Goal: Information Seeking & Learning: Learn about a topic

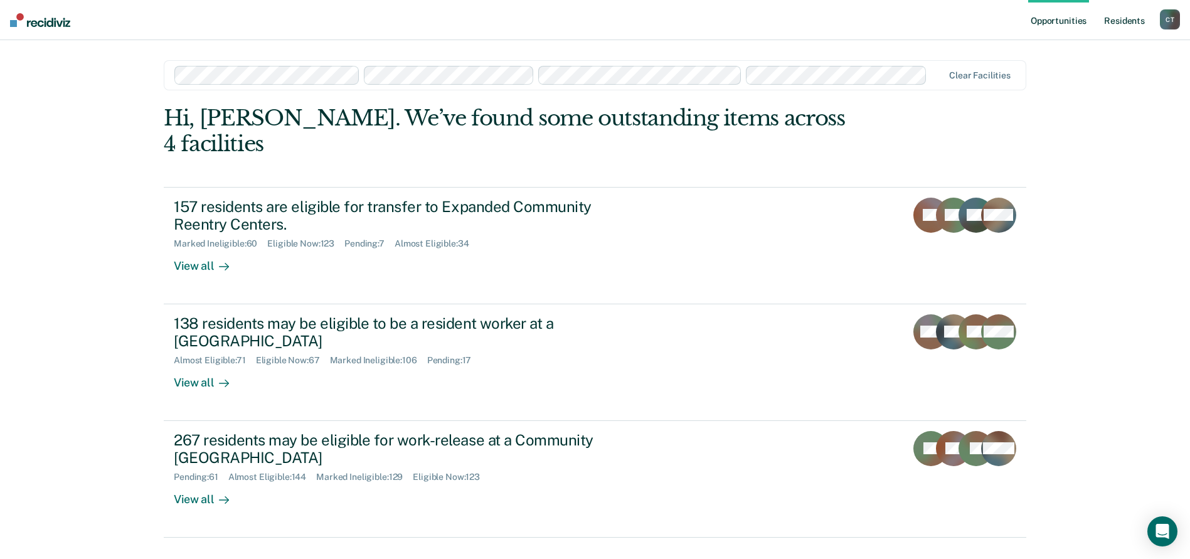
click at [1138, 16] on link "Resident s" at bounding box center [1125, 20] width 46 height 40
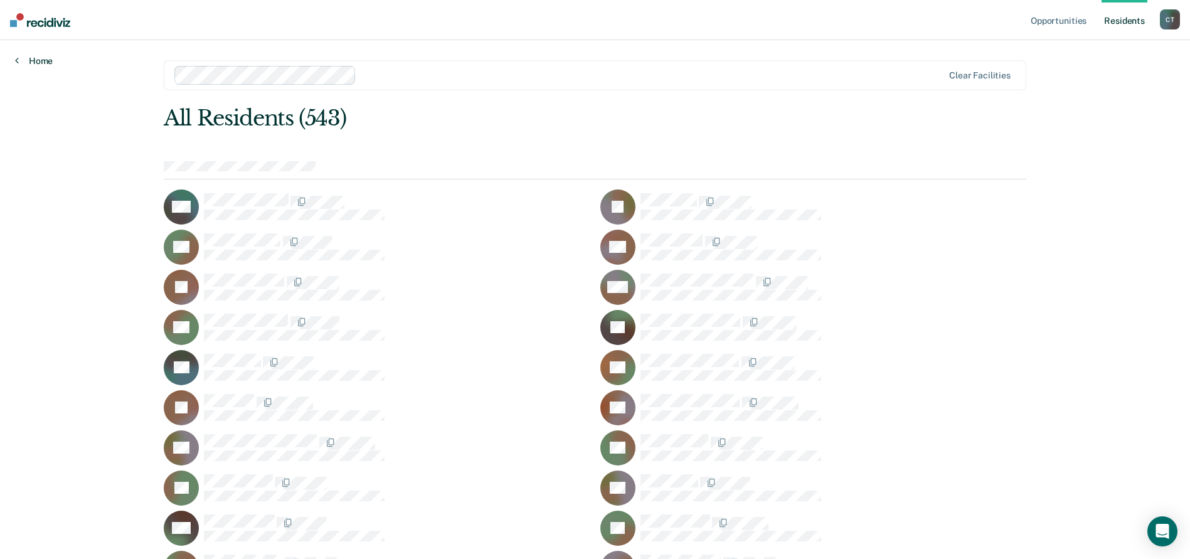
click at [36, 63] on link "Home" at bounding box center [34, 60] width 38 height 11
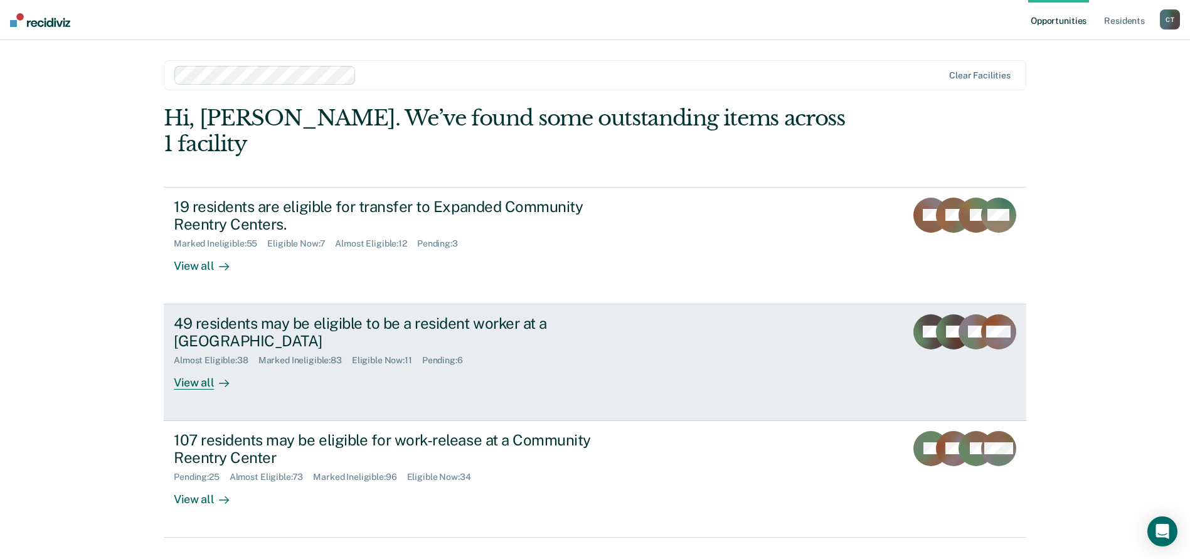
click at [517, 347] on div "49 residents may be eligible to be a resident worker at a Community Reentry Cen…" at bounding box center [409, 352] width 471 height 76
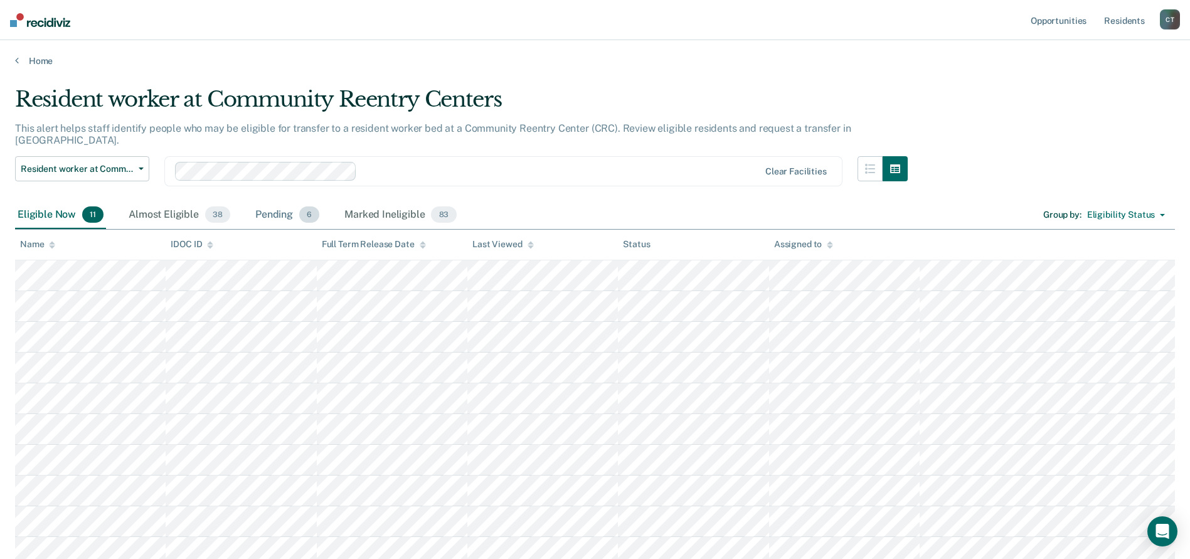
click at [272, 201] on div "Pending 6" at bounding box center [287, 215] width 69 height 28
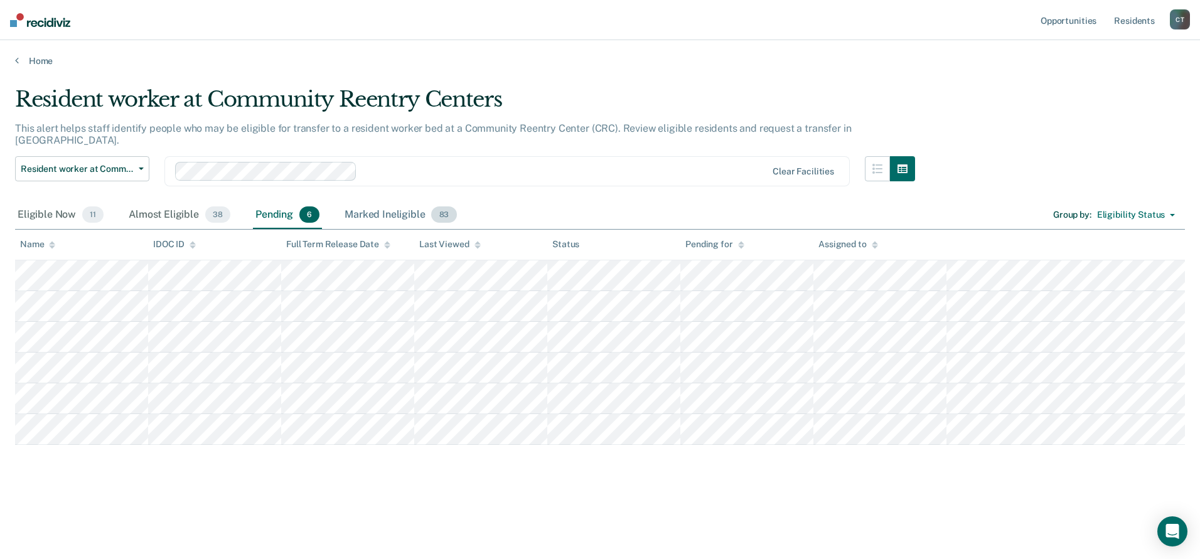
click at [388, 208] on div "Marked Ineligible 83" at bounding box center [400, 215] width 117 height 28
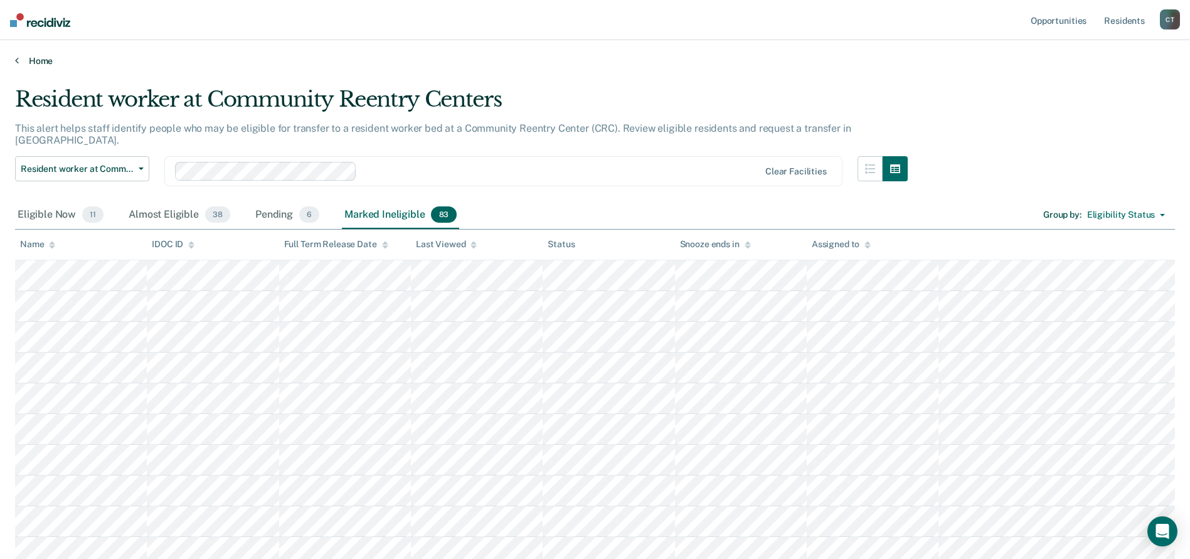
click at [29, 62] on link "Home" at bounding box center [595, 60] width 1160 height 11
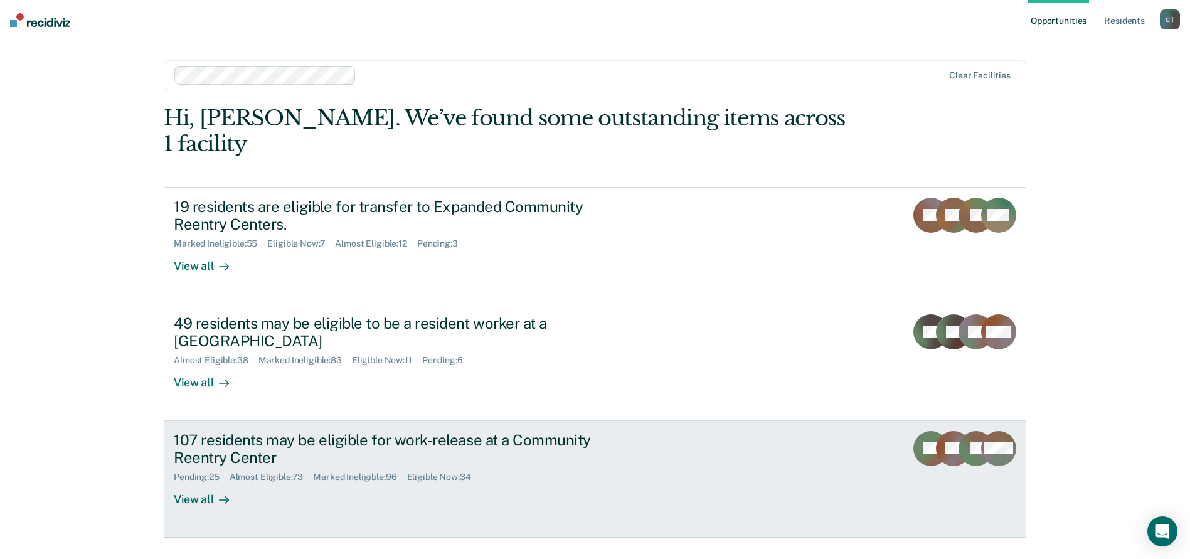
click at [375, 461] on div "107 residents may be eligible for work-release at a Community Reentry Center Pe…" at bounding box center [409, 469] width 471 height 76
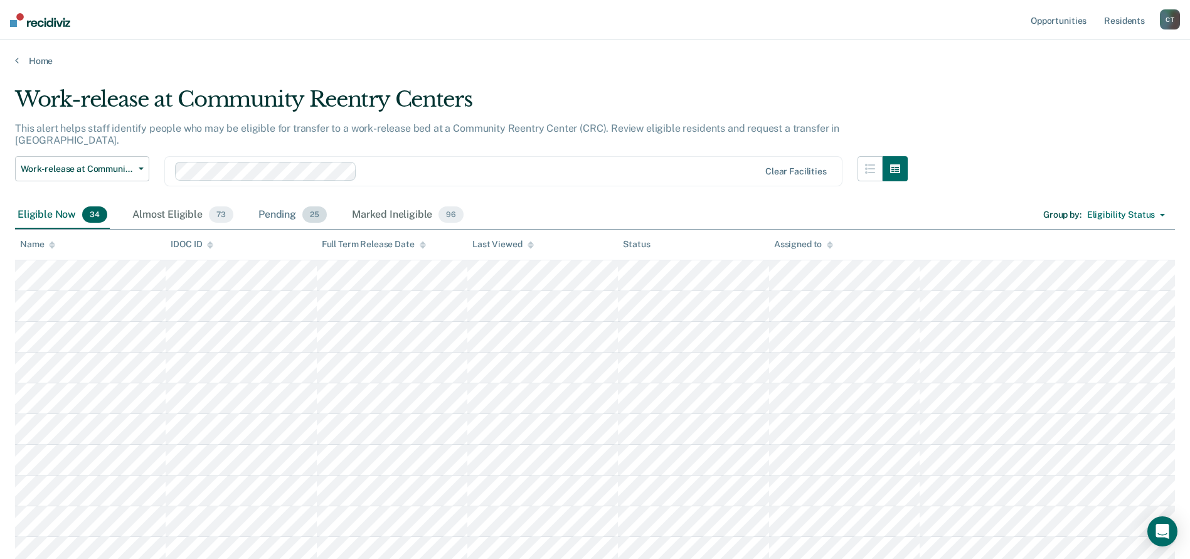
click at [288, 201] on div "Pending 25" at bounding box center [292, 215] width 73 height 28
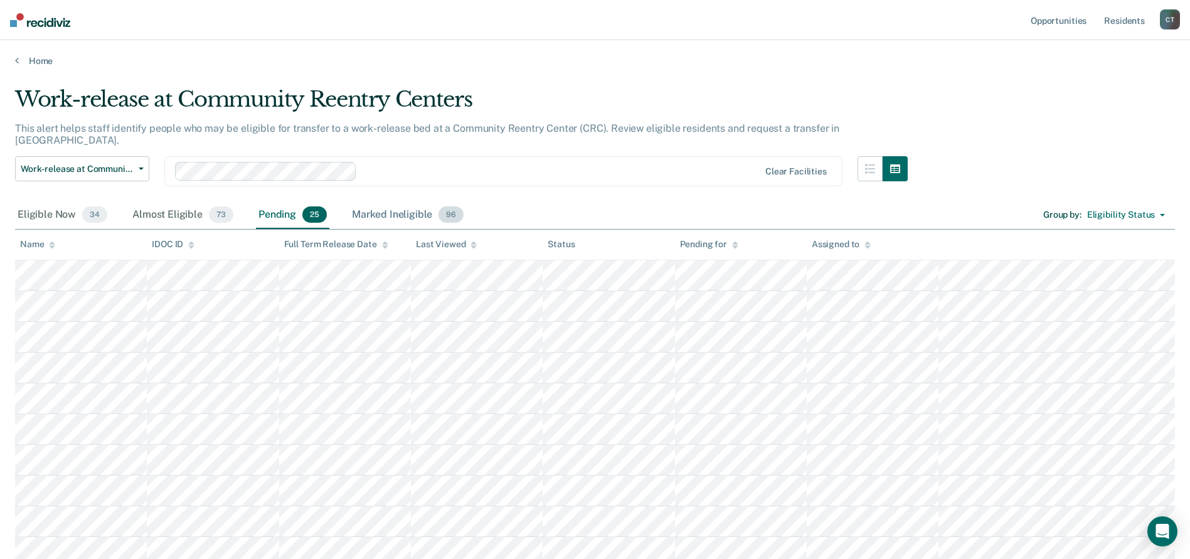
click at [378, 201] on div "Marked Ineligible 96" at bounding box center [408, 215] width 117 height 28
click at [1114, 19] on link "Resident s" at bounding box center [1125, 20] width 46 height 40
